Goal: Contribute content: Add original content to the website for others to see

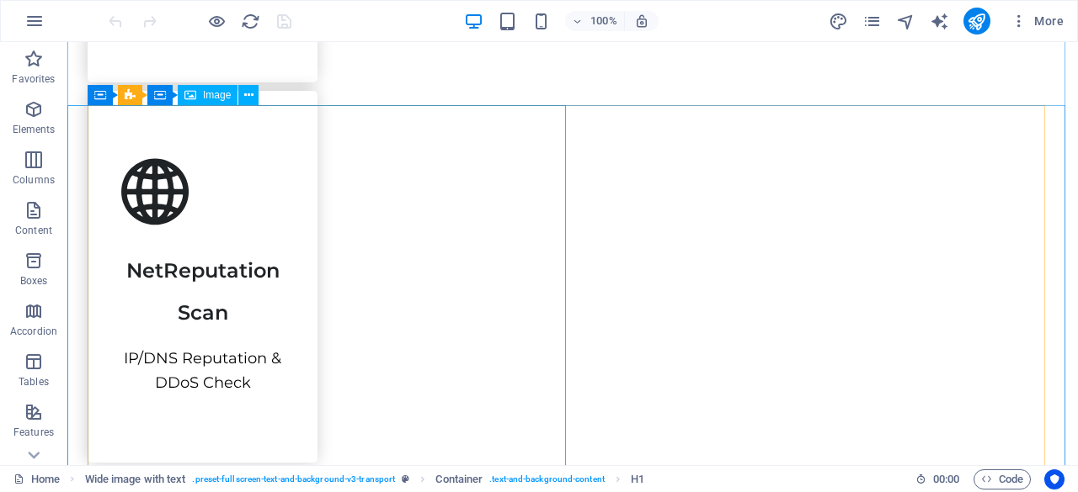
scroll to position [2728, 0]
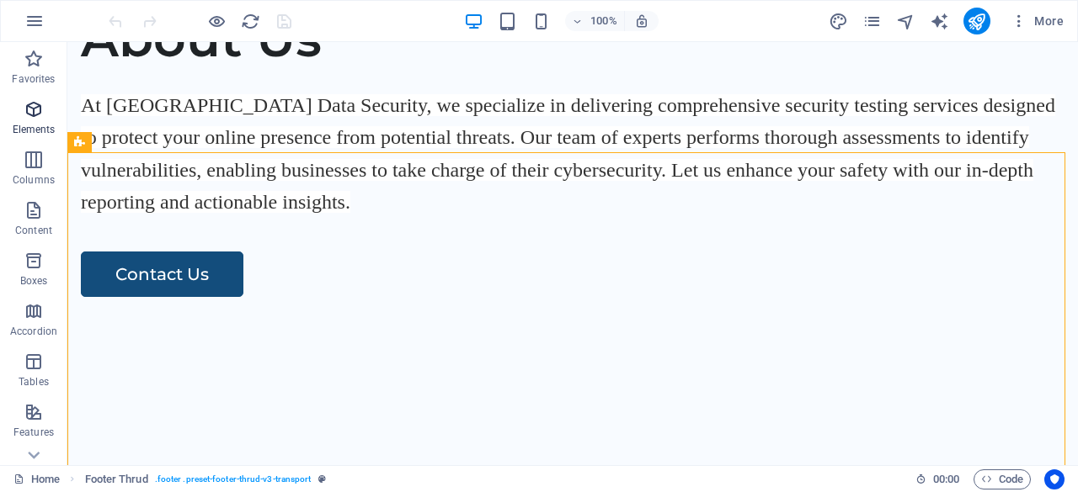
click at [38, 116] on icon "button" at bounding box center [34, 109] width 20 height 20
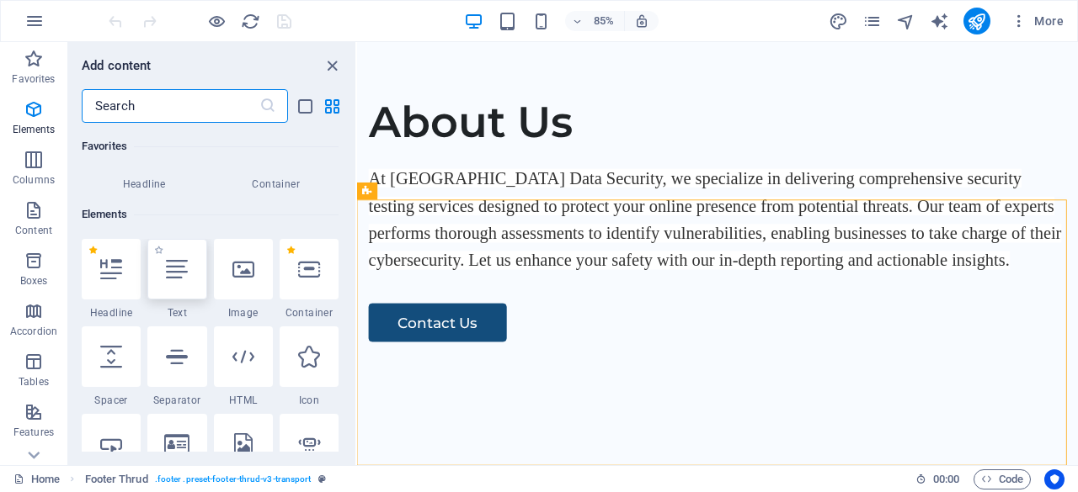
scroll to position [179, 0]
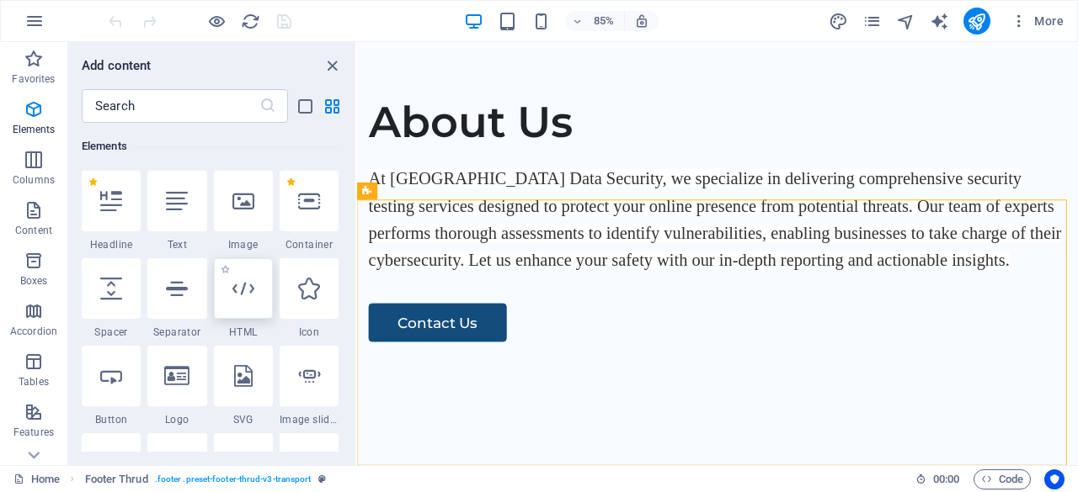
click at [257, 285] on div at bounding box center [243, 288] width 59 height 61
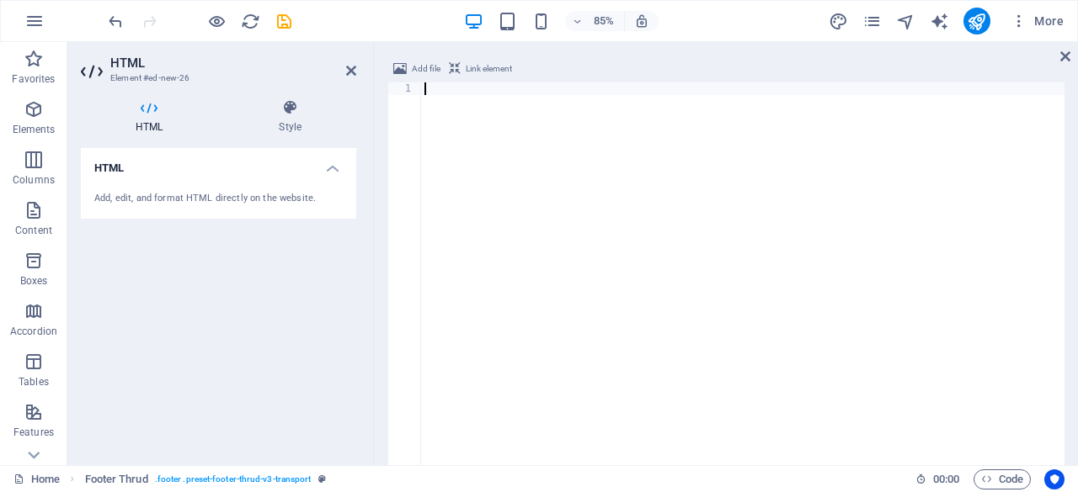
scroll to position [2955, 0]
click at [507, 206] on div at bounding box center [742, 321] width 643 height 476
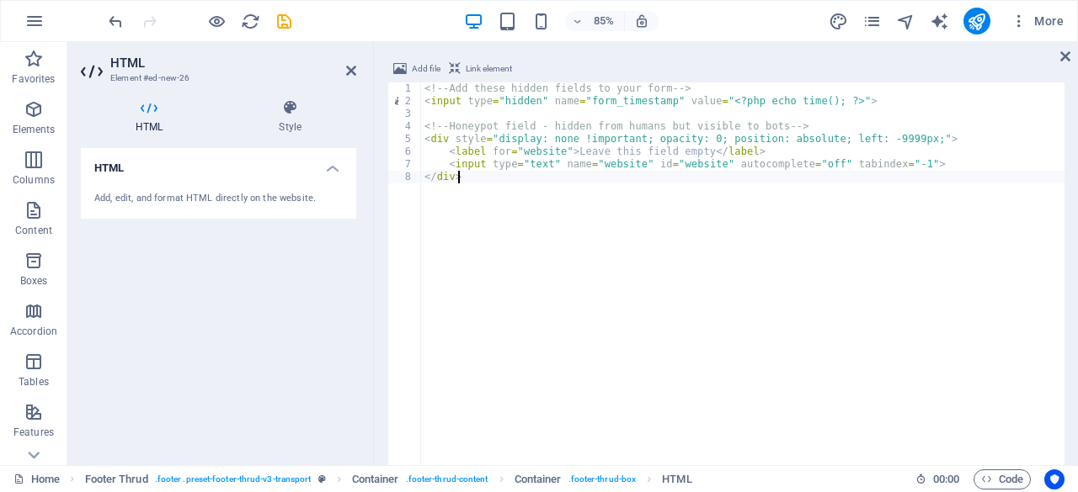
click at [426, 88] on div "<!-- Add these hidden fields to your form --> < input type = "hidden" name = "f…" at bounding box center [742, 321] width 643 height 476
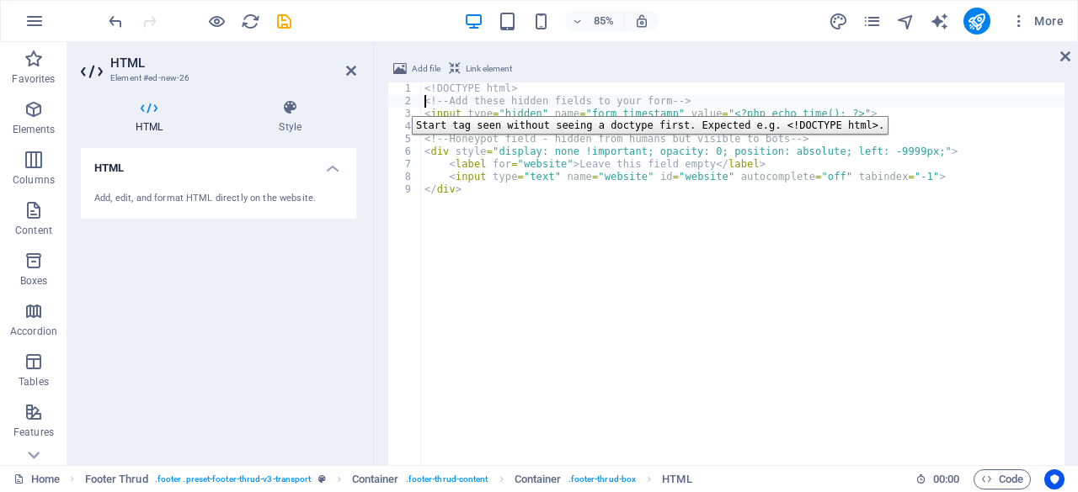
scroll to position [0, 0]
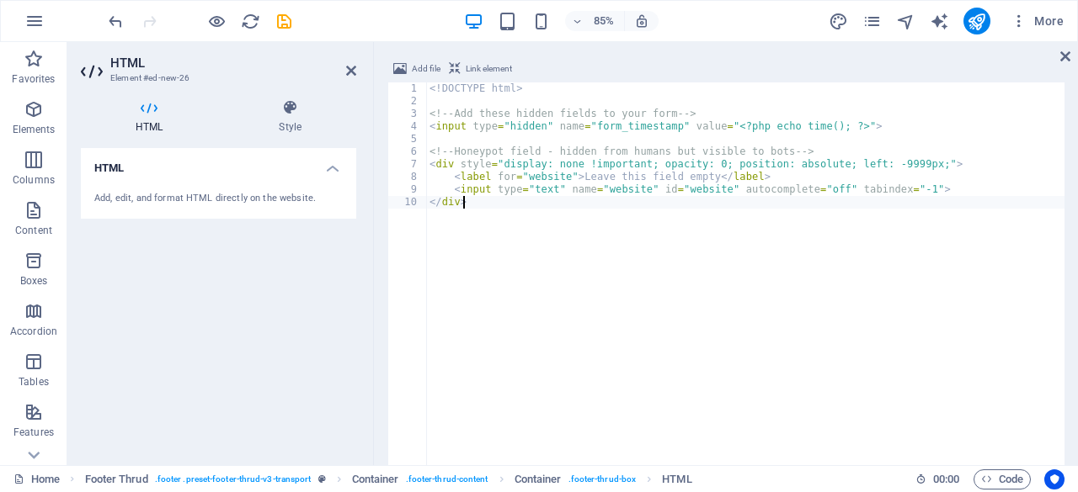
click at [509, 225] on div "<! DOCTYPE html > <!-- Add these hidden fields to your form --> < input type = …" at bounding box center [745, 321] width 638 height 476
type textarea "</div>"
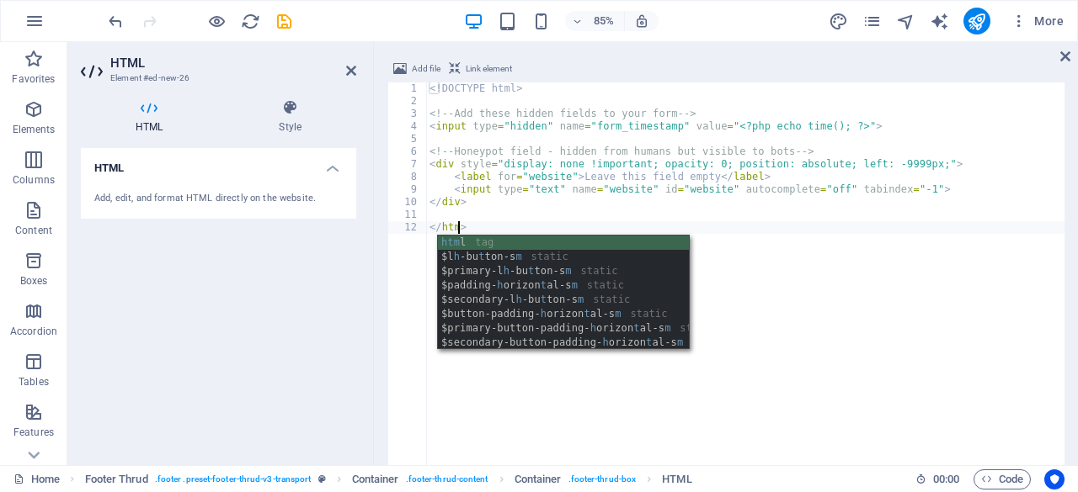
scroll to position [0, 2]
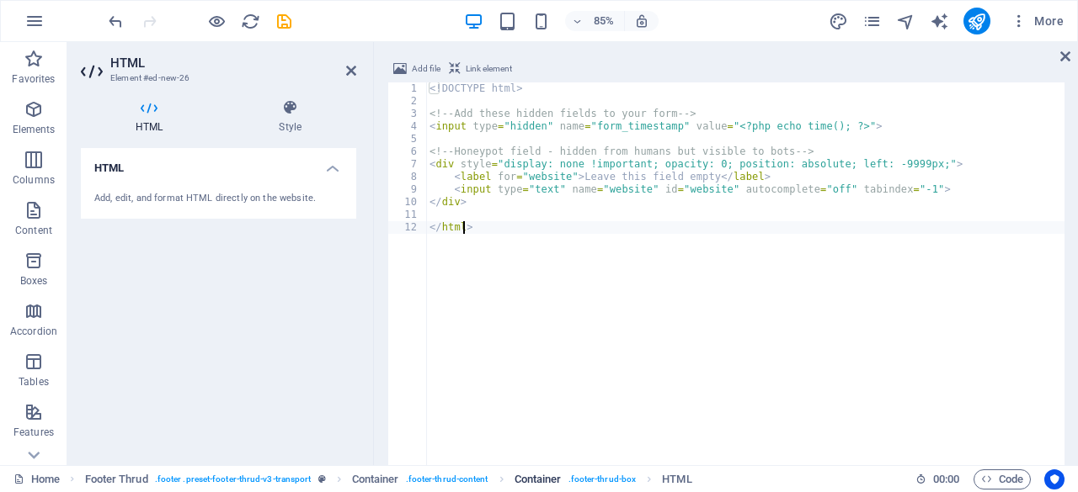
type textarea "</html>"
drag, startPoint x: 572, startPoint y: 477, endPoint x: 589, endPoint y: 477, distance: 16.8
click at [578, 477] on span ". footer-thrud-box" at bounding box center [602, 480] width 68 height 20
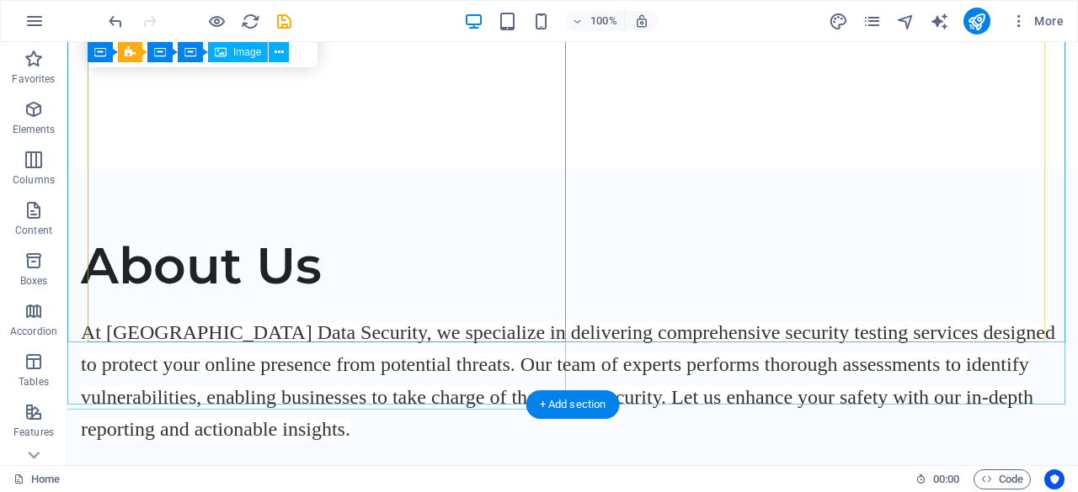
scroll to position [2728, 0]
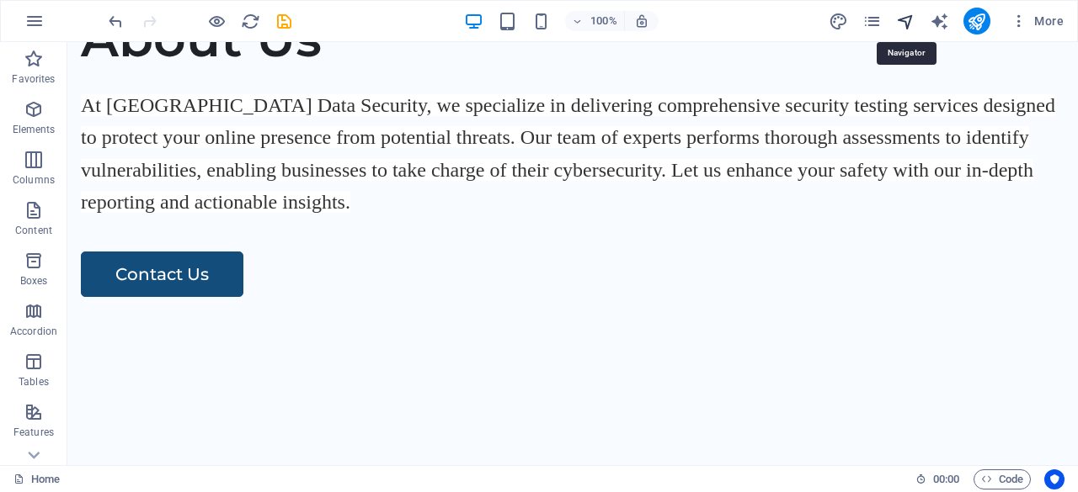
click at [899, 19] on icon "navigator" at bounding box center [905, 21] width 19 height 19
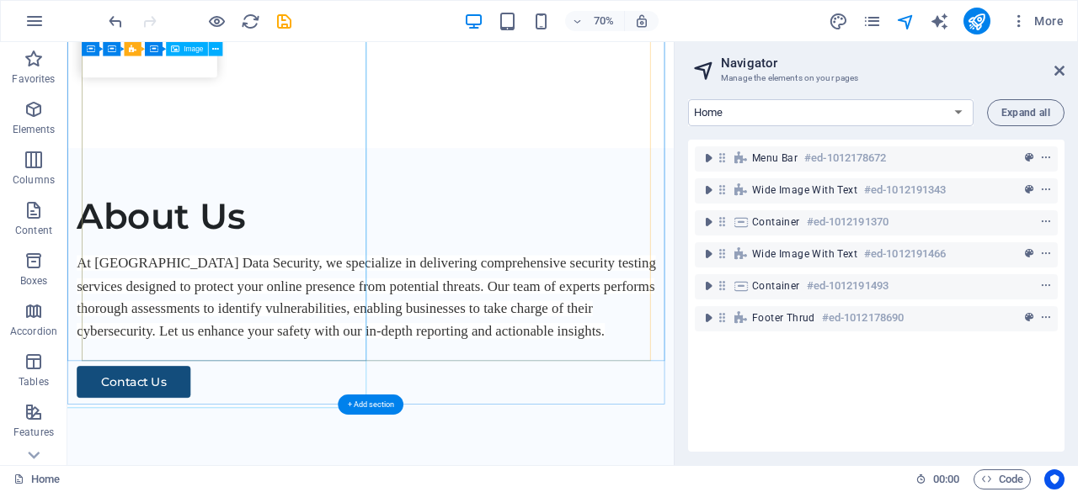
scroll to position [2571, 0]
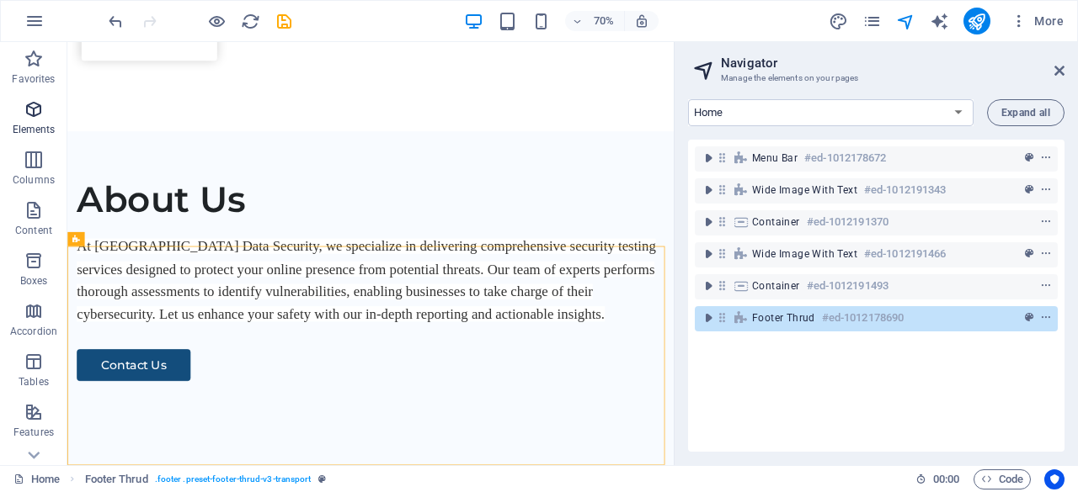
click at [22, 114] on span "Elements" at bounding box center [33, 119] width 67 height 40
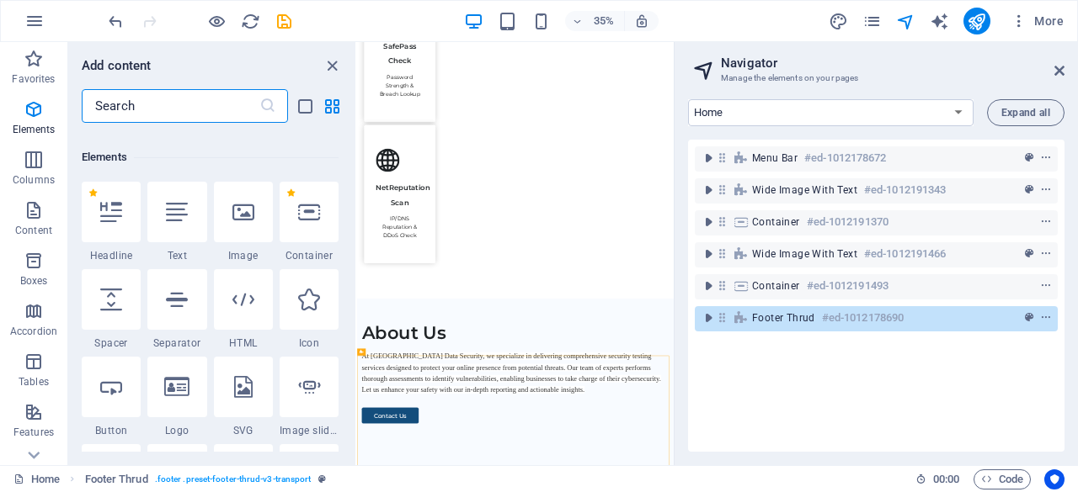
scroll to position [179, 0]
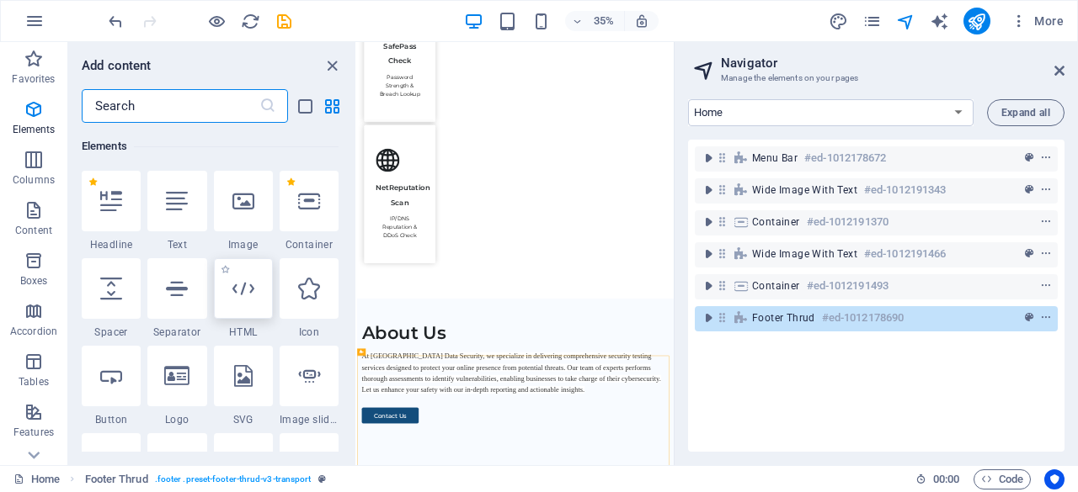
click at [248, 301] on div at bounding box center [243, 288] width 59 height 61
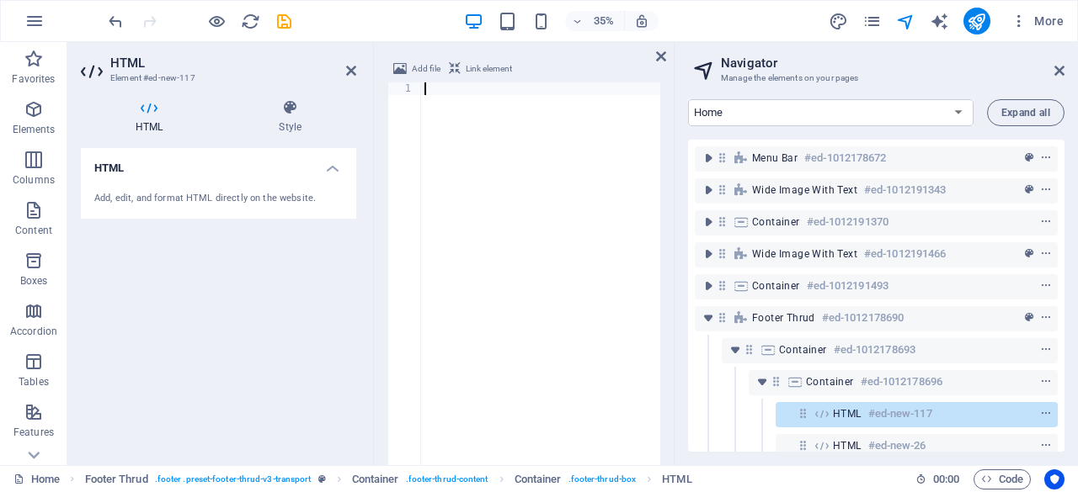
scroll to position [2955, 0]
click at [467, 178] on div at bounding box center [540, 321] width 239 height 476
click at [520, 216] on div at bounding box center [540, 321] width 239 height 476
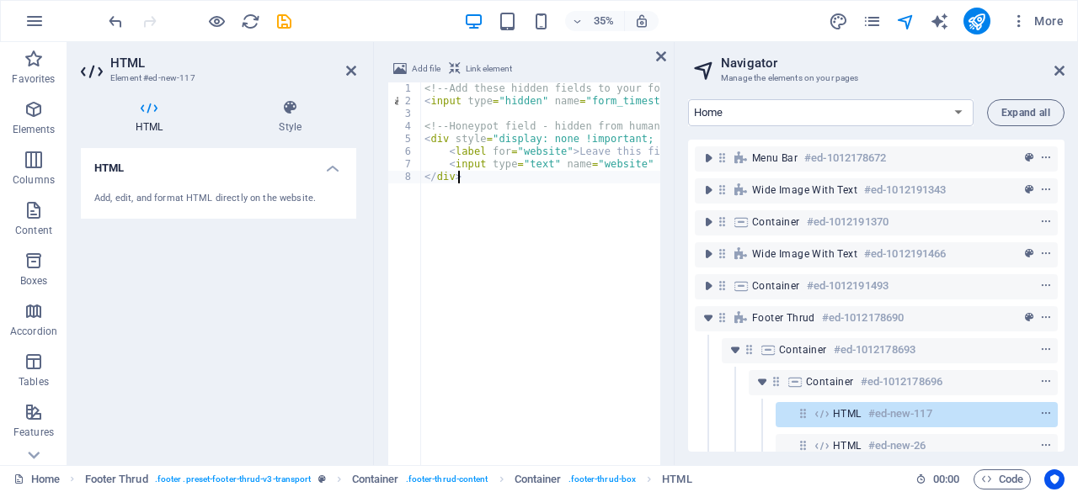
click at [423, 87] on div "<!-- Add these hidden fields to your form --> < input type = "hidden" name = "f…" at bounding box center [668, 321] width 494 height 476
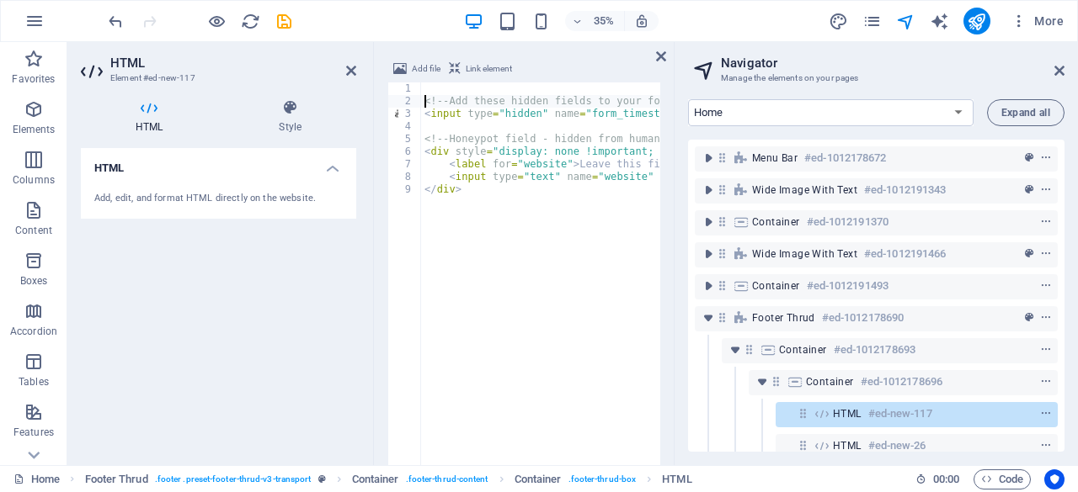
type textarea "<!-- Add these hidden fields to your form -->"
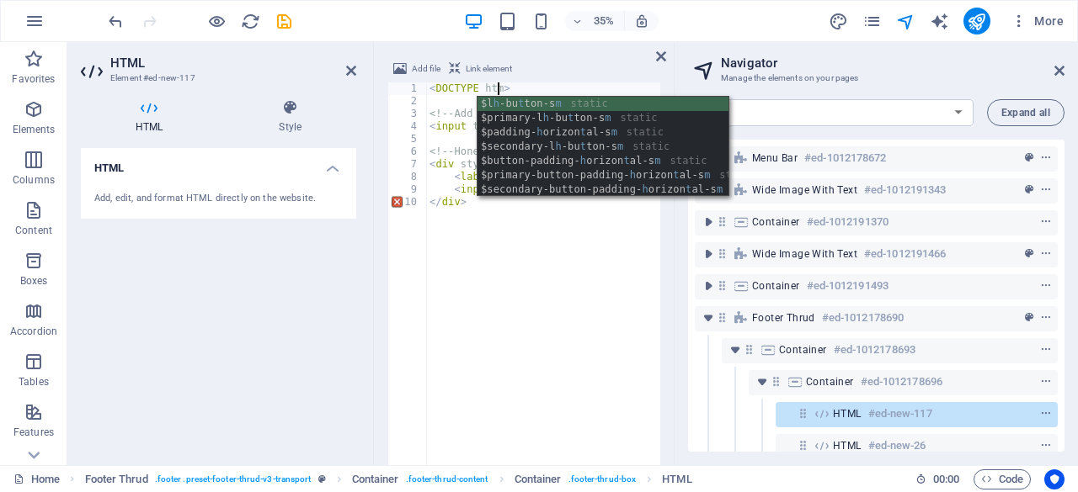
scroll to position [0, 5]
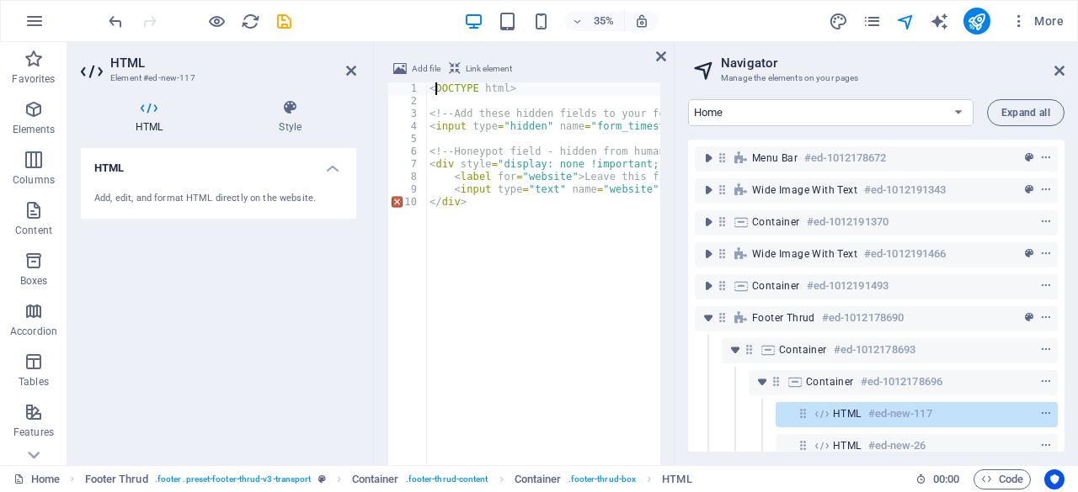
type textarea "<!DOCTYPE html>"
type textarea "<input type="hidden" name="form_timestamp" value="<?php echo time(); ?>">"
type textarea "</div>"
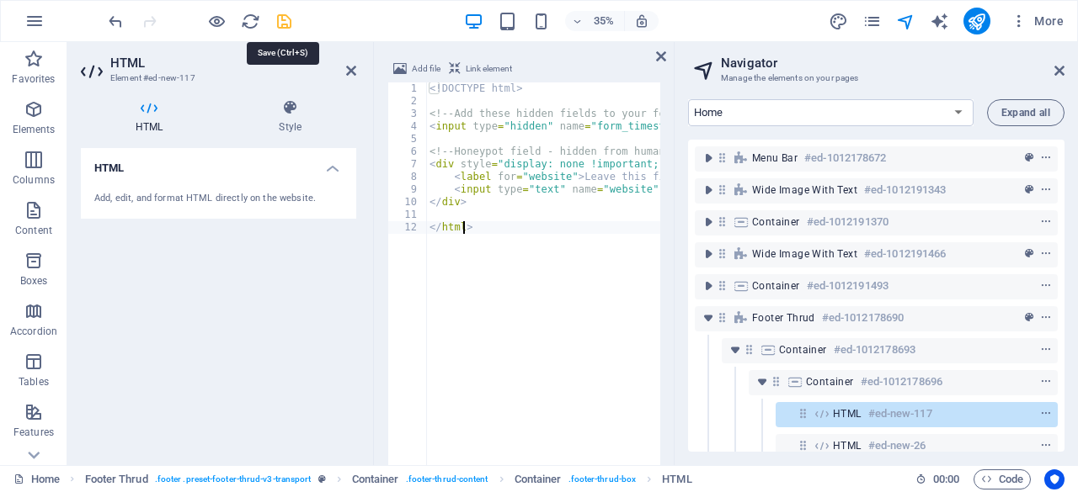
type textarea "</html>"
click at [286, 21] on icon "save" at bounding box center [283, 21] width 19 height 19
checkbox input "false"
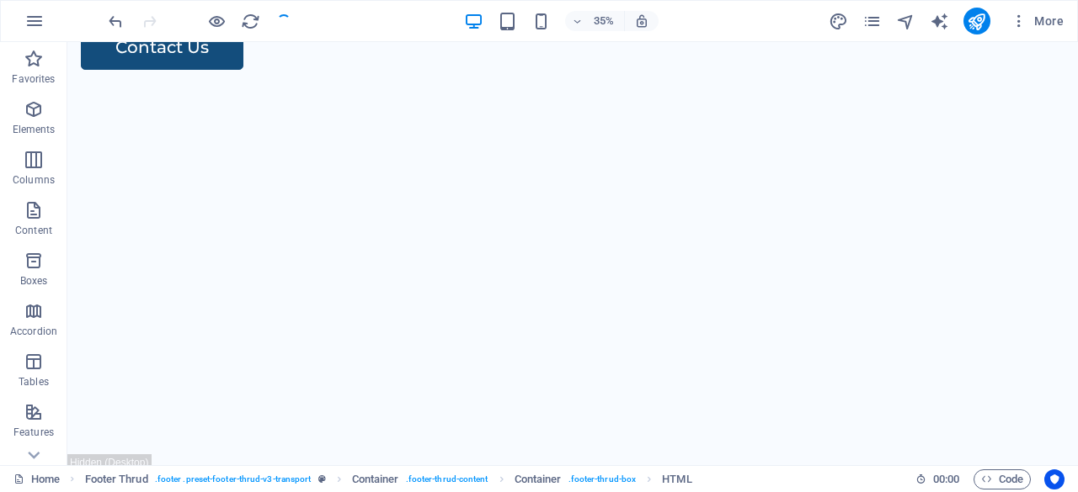
scroll to position [2728, 0]
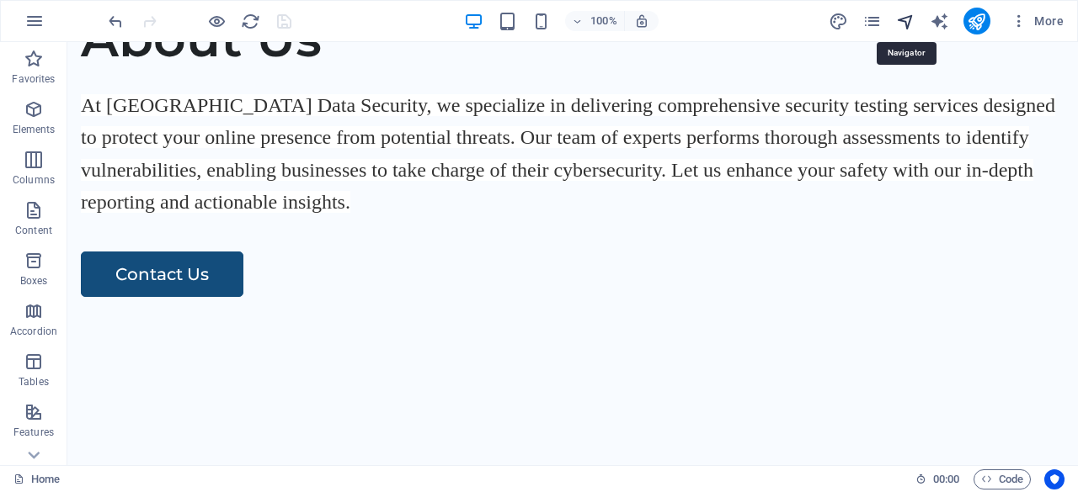
click at [902, 18] on icon "navigator" at bounding box center [905, 21] width 19 height 19
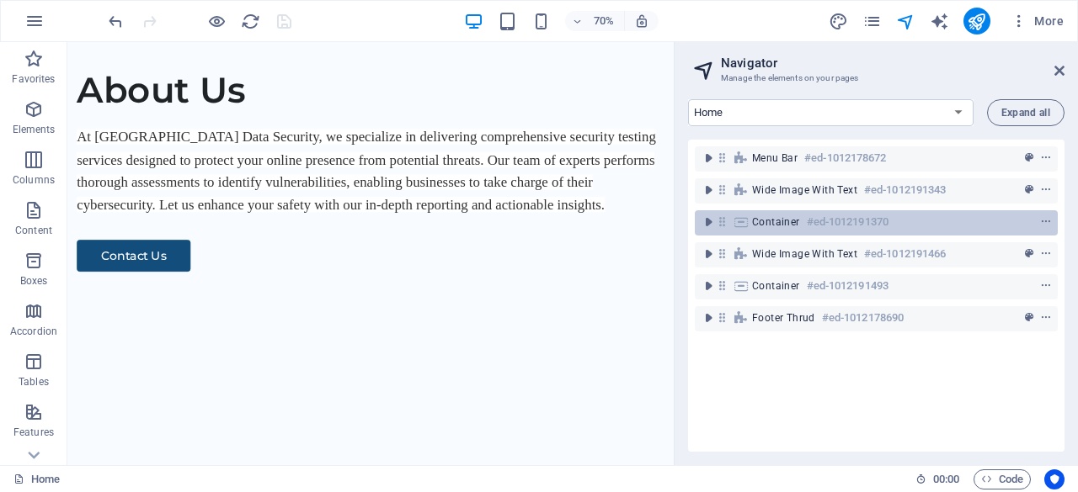
scroll to position [2571, 0]
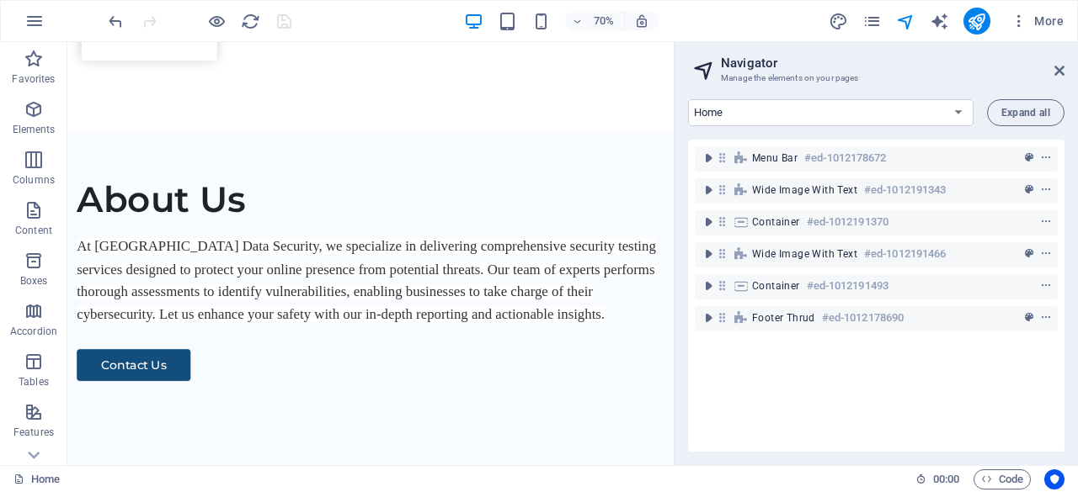
click at [283, 19] on div at bounding box center [199, 21] width 189 height 27
click at [248, 21] on icon "reload" at bounding box center [250, 21] width 19 height 19
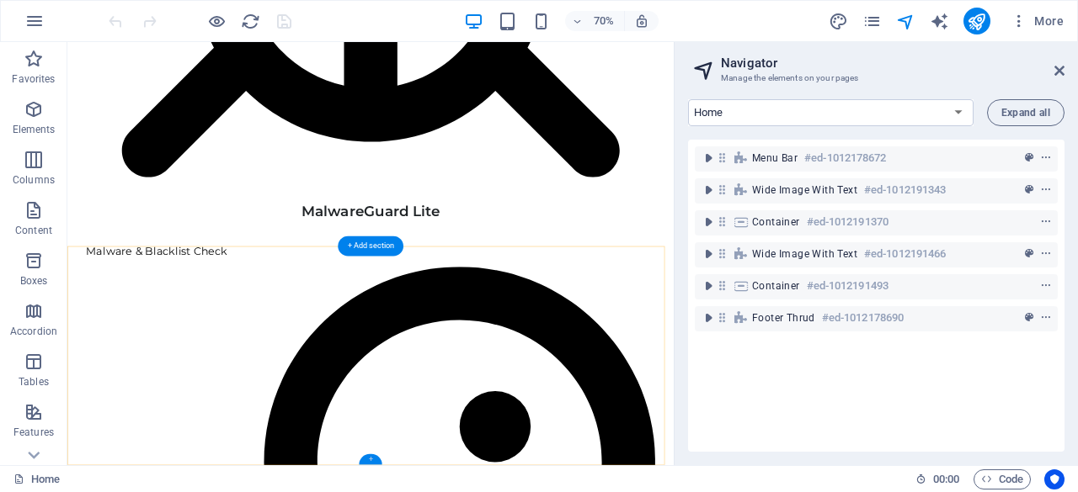
click at [370, 459] on div "+" at bounding box center [370, 460] width 23 height 11
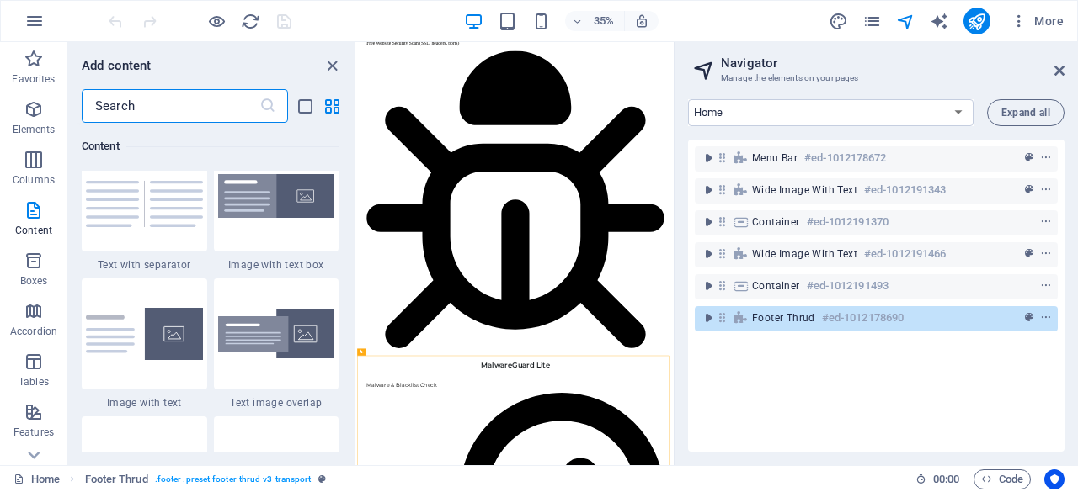
scroll to position [3451, 0]
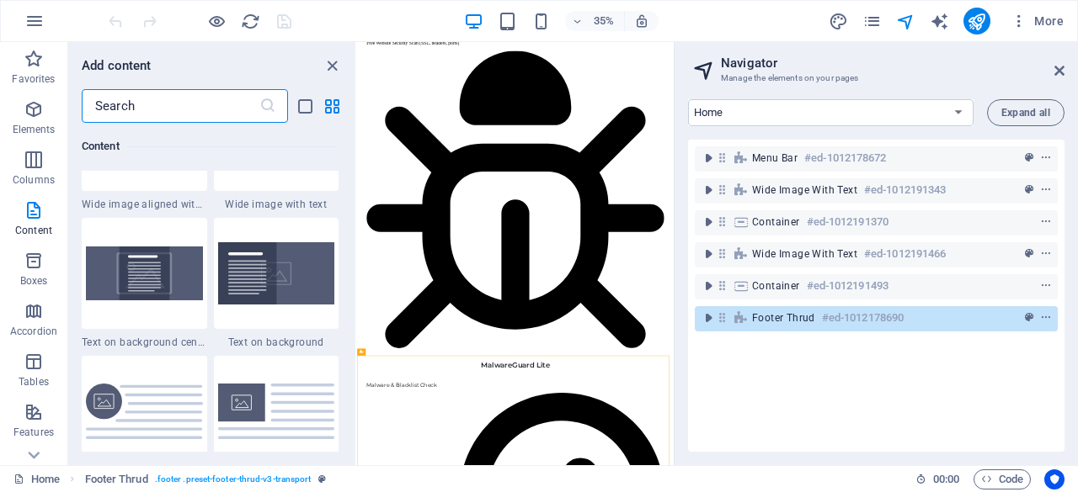
click at [108, 105] on input "text" at bounding box center [171, 106] width 178 height 34
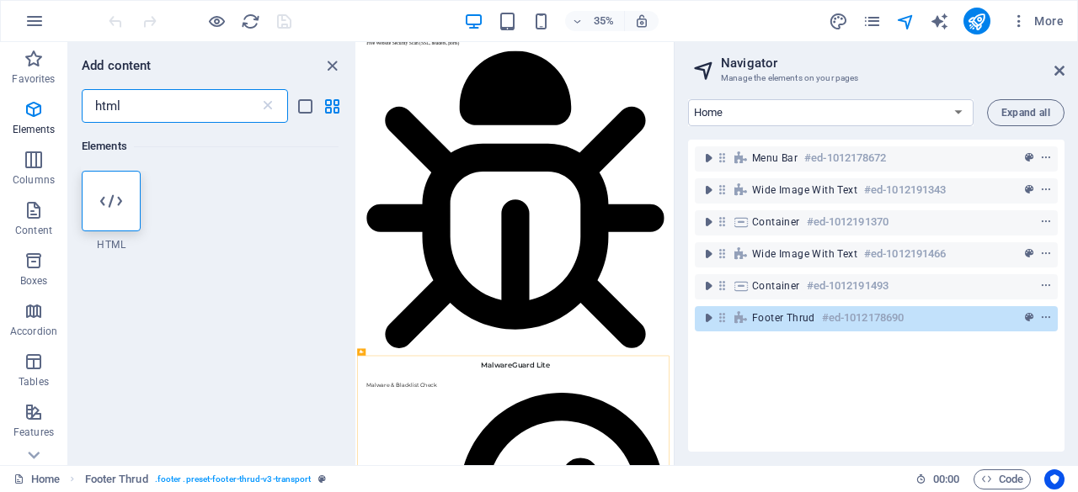
scroll to position [0, 0]
type input "html"
click at [94, 208] on div at bounding box center [111, 201] width 59 height 61
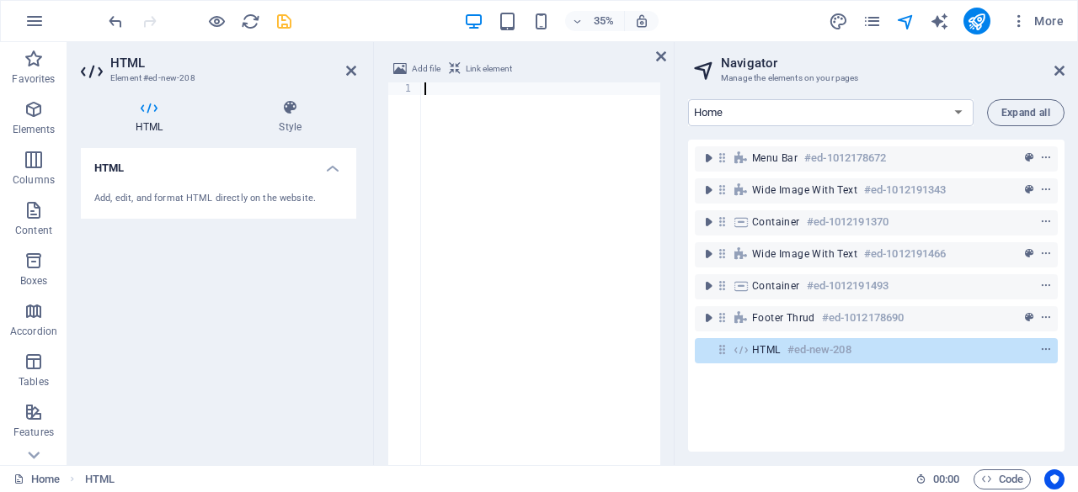
scroll to position [3202, 0]
click at [481, 220] on div at bounding box center [540, 321] width 239 height 476
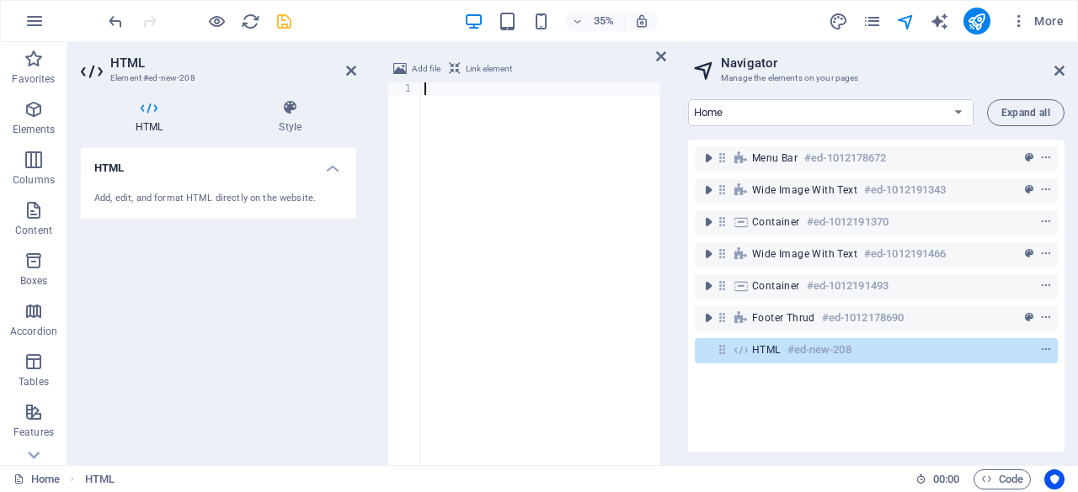
click at [481, 220] on div at bounding box center [540, 321] width 239 height 476
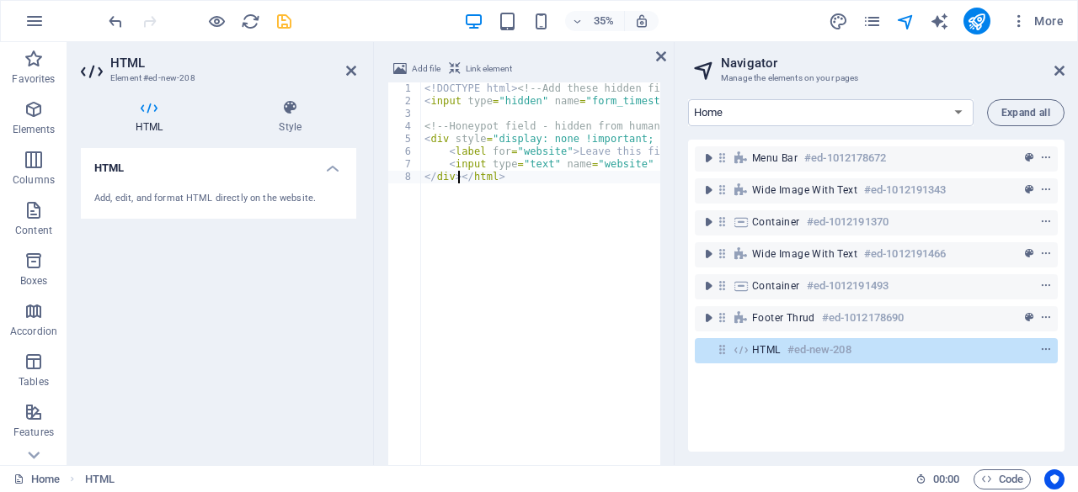
scroll to position [0, 5]
type textarea "</div></html>"
click at [285, 16] on icon "save" at bounding box center [283, 21] width 19 height 19
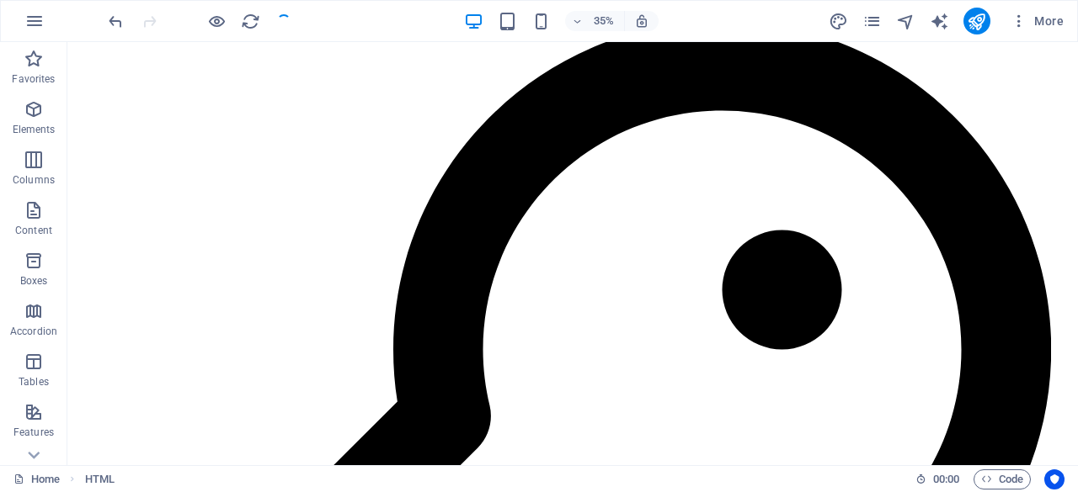
checkbox input "false"
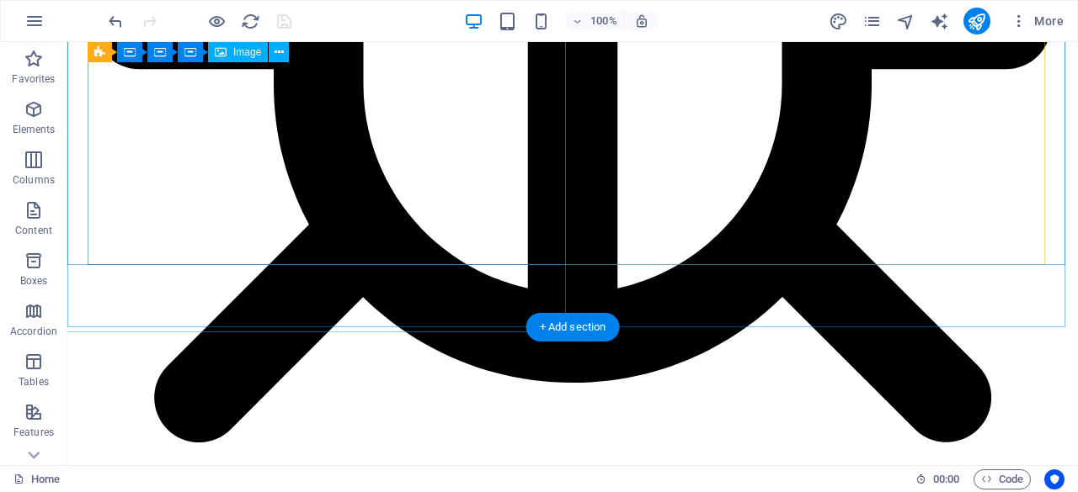
scroll to position [2728, 0]
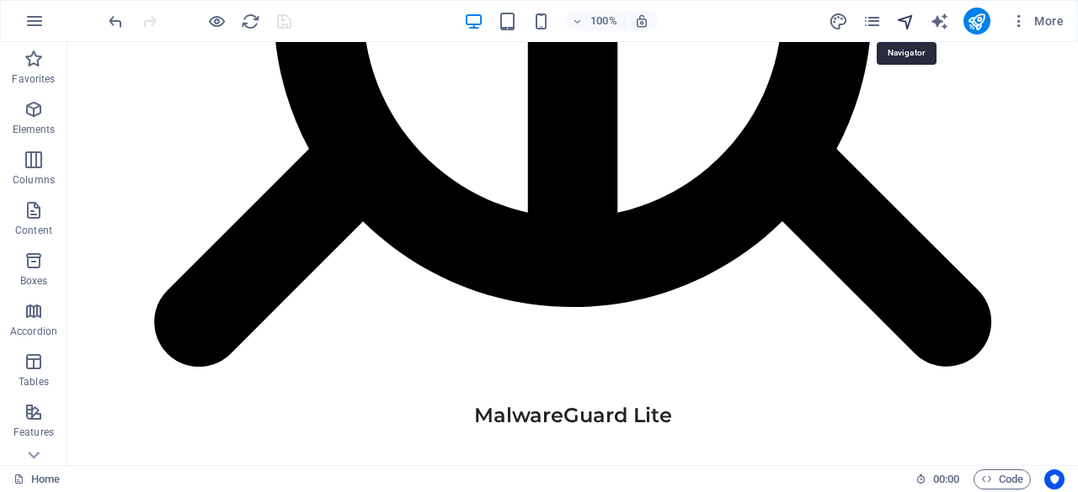
click at [898, 22] on icon "navigator" at bounding box center [905, 21] width 19 height 19
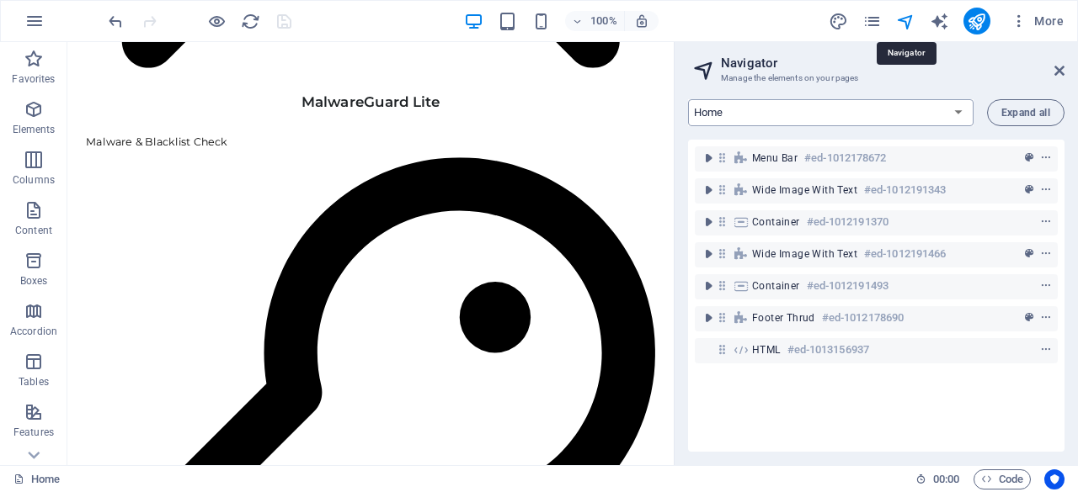
scroll to position [2571, 0]
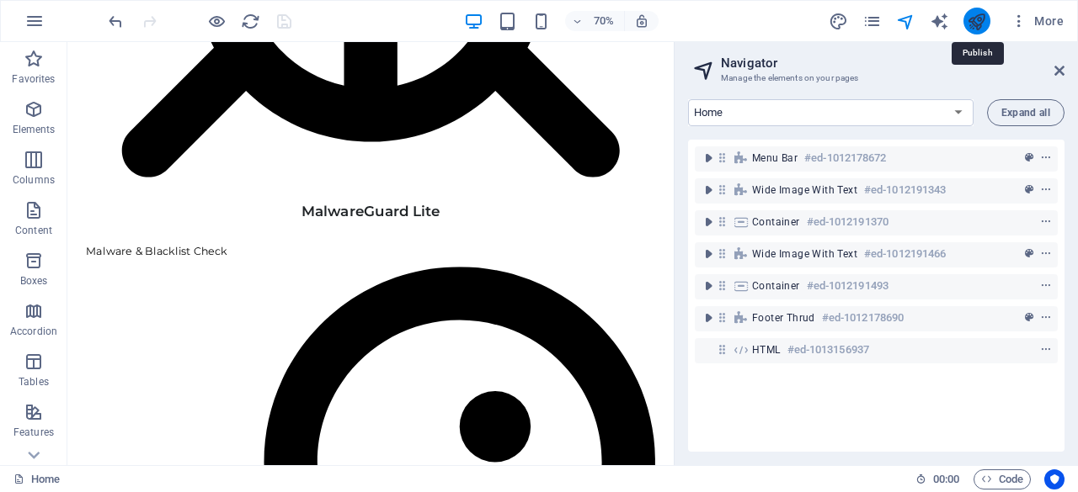
click at [977, 26] on icon "publish" at bounding box center [975, 21] width 19 height 19
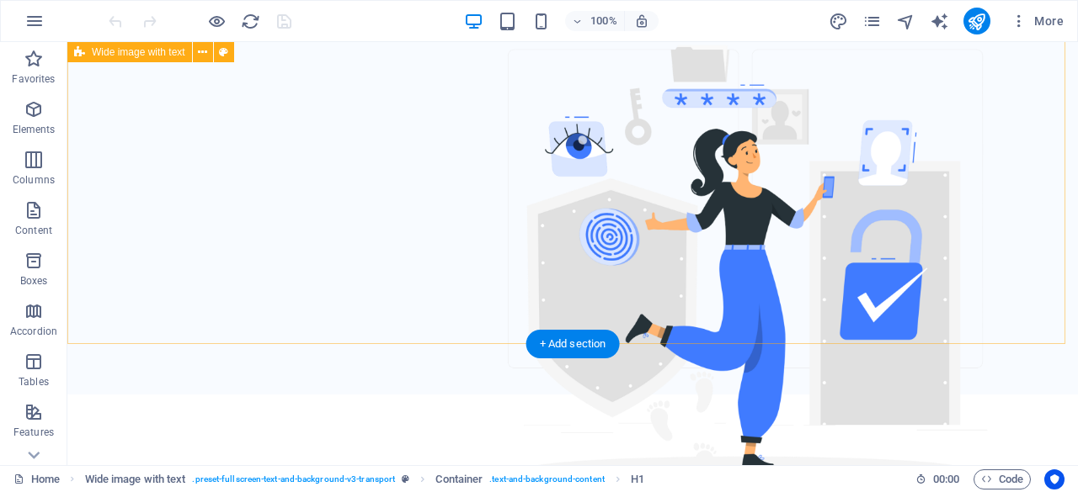
scroll to position [505, 0]
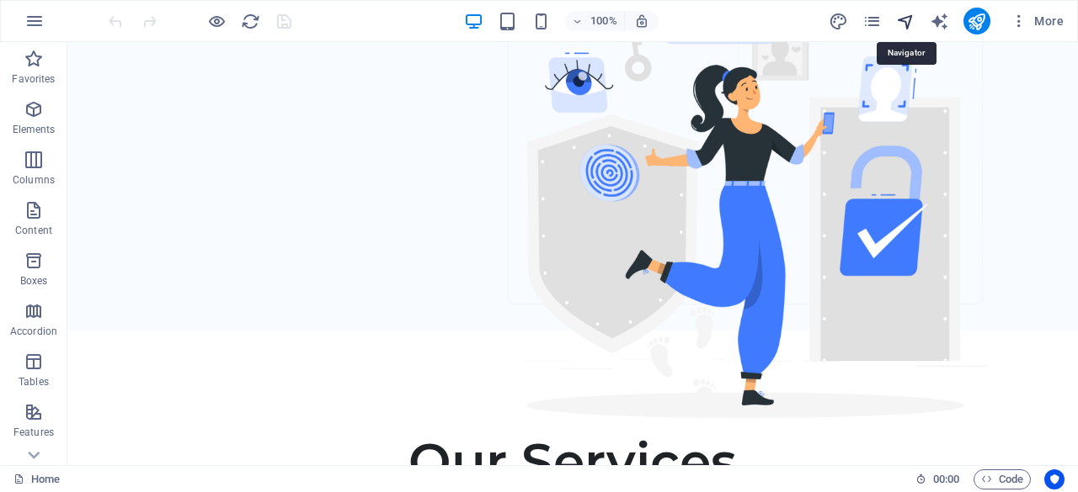
click at [904, 22] on icon "navigator" at bounding box center [905, 21] width 19 height 19
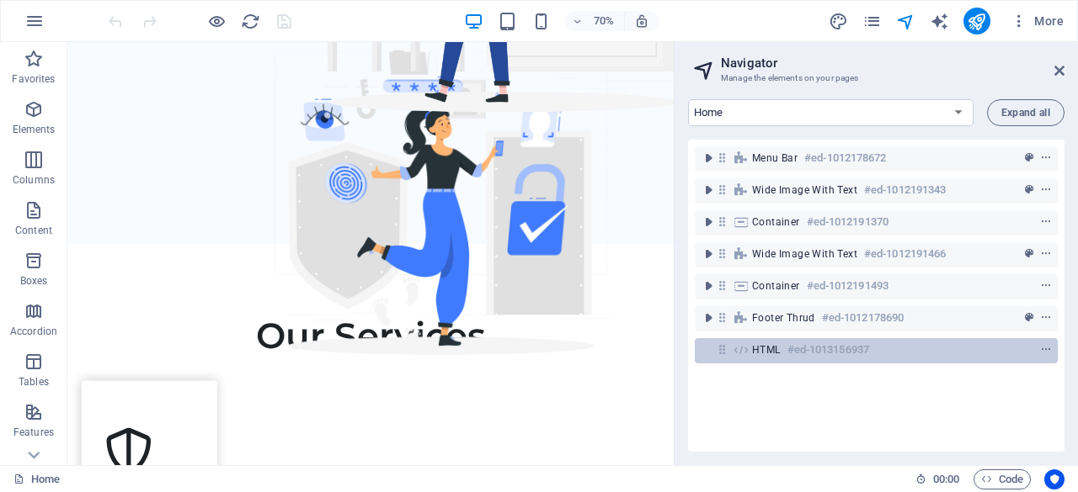
click at [823, 355] on h6 "#ed-1013156937" at bounding box center [828, 350] width 82 height 20
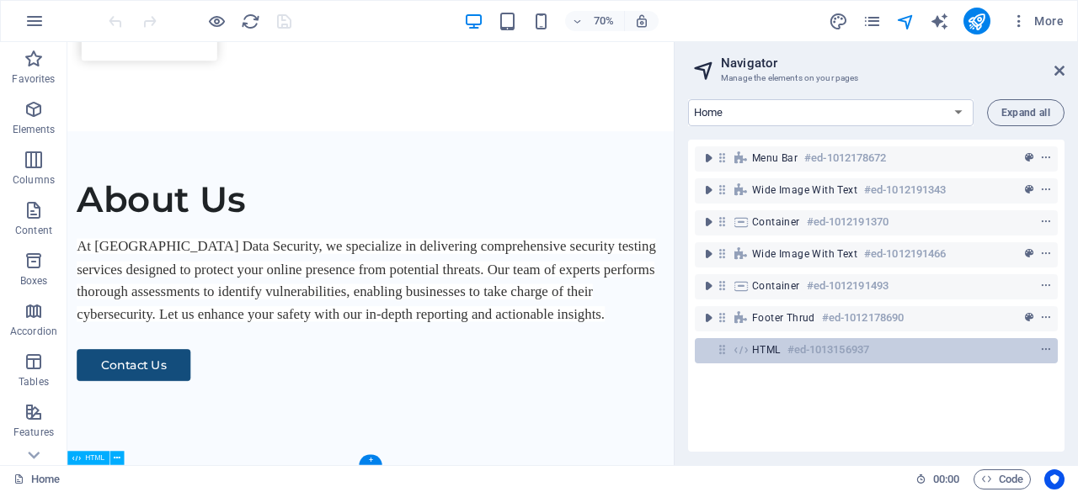
click at [823, 355] on h6 "#ed-1013156937" at bounding box center [828, 350] width 82 height 20
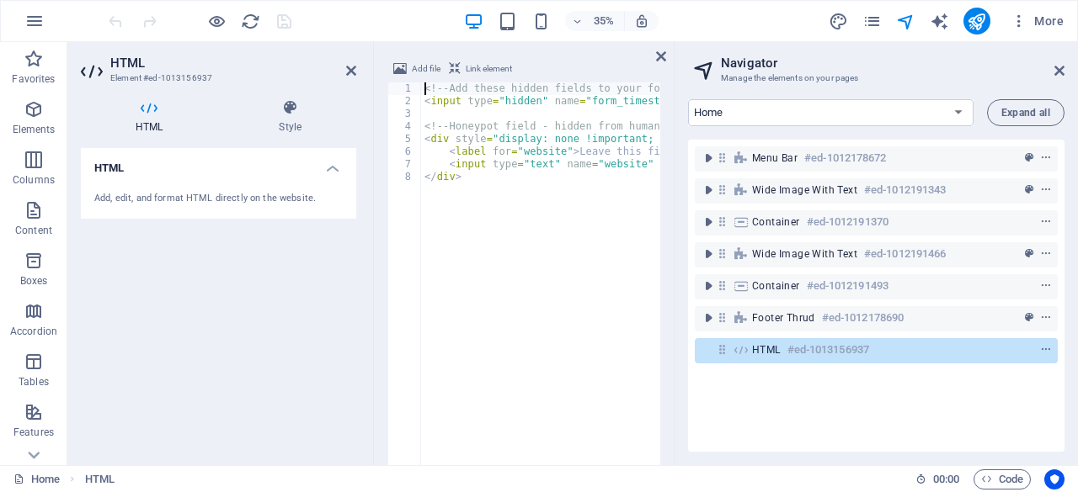
scroll to position [3202, 0]
type textarea "</div>"
click at [510, 201] on div "<!-- Add these hidden fields to your form --> < input type = "hidden" name = "f…" at bounding box center [668, 319] width 494 height 472
click at [483, 198] on div "<!-- Add these hidden fields to your form --> < input type = "hidden" name = "f…" at bounding box center [668, 319] width 494 height 472
click at [480, 188] on div "<!-- Add these hidden fields to your form --> < input type = "hidden" name = "f…" at bounding box center [668, 319] width 494 height 472
